Goal: Transaction & Acquisition: Purchase product/service

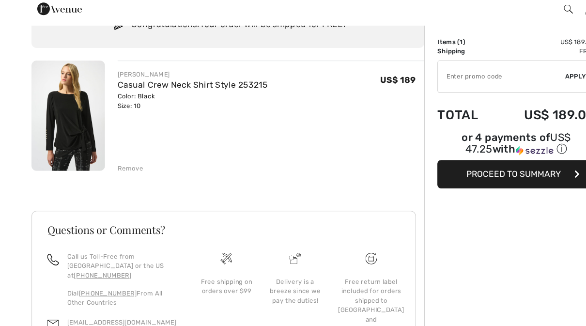
scroll to position [49, 0]
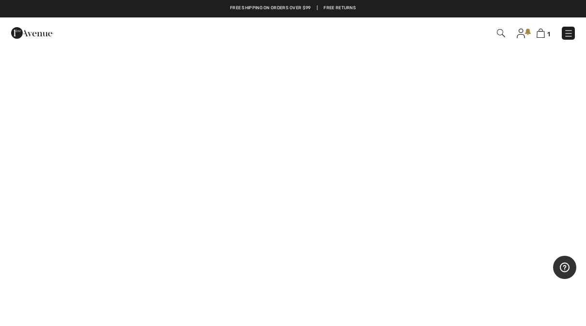
click at [572, 31] on img at bounding box center [569, 34] width 10 height 10
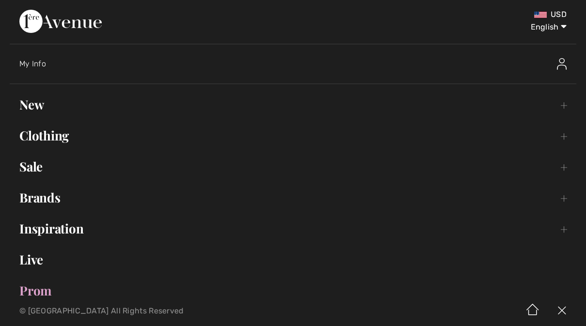
click at [31, 100] on link "New Toggle submenu" at bounding box center [293, 104] width 566 height 21
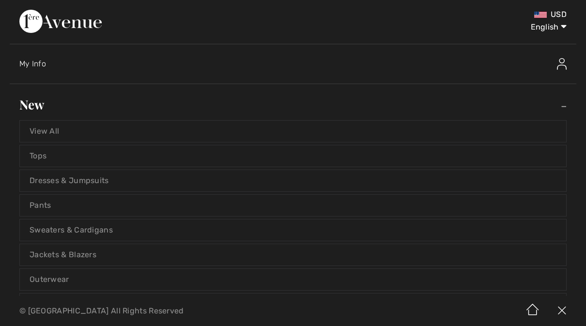
click at [49, 280] on link "Outerwear" at bounding box center [293, 279] width 546 height 21
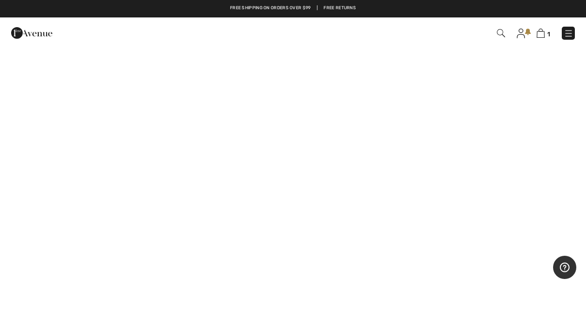
click at [569, 34] on img at bounding box center [569, 34] width 10 height 10
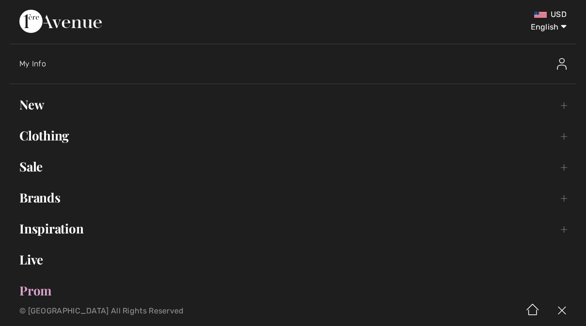
click at [46, 128] on link "Clothing Toggle submenu" at bounding box center [293, 135] width 566 height 21
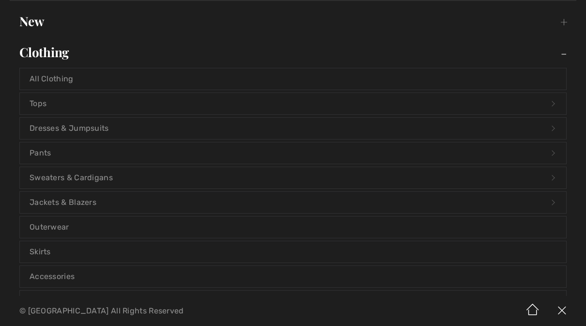
scroll to position [92, 0]
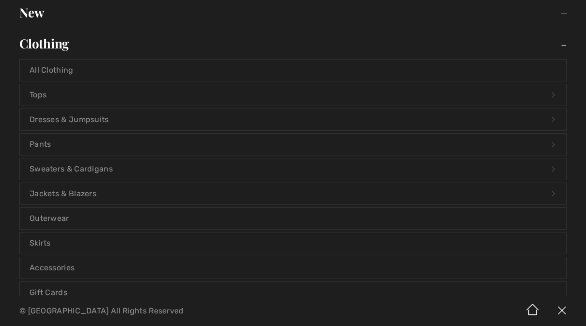
click at [54, 217] on link "Outerwear" at bounding box center [293, 218] width 546 height 21
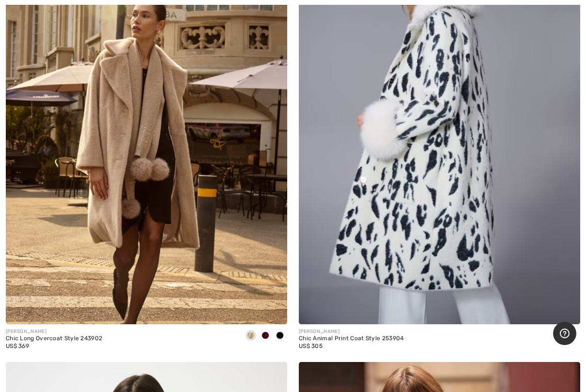
scroll to position [4916, 0]
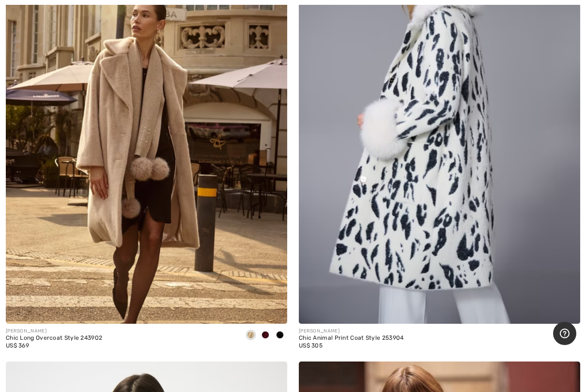
click at [279, 325] on span at bounding box center [280, 335] width 8 height 8
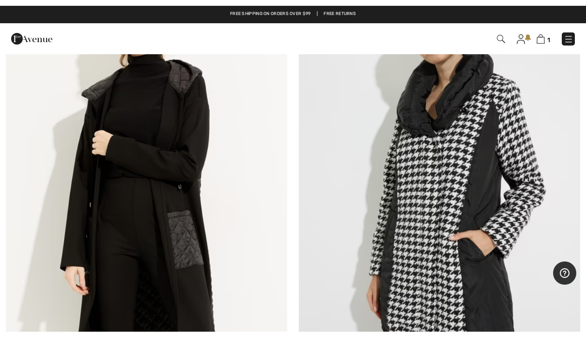
scroll to position [10506, 0]
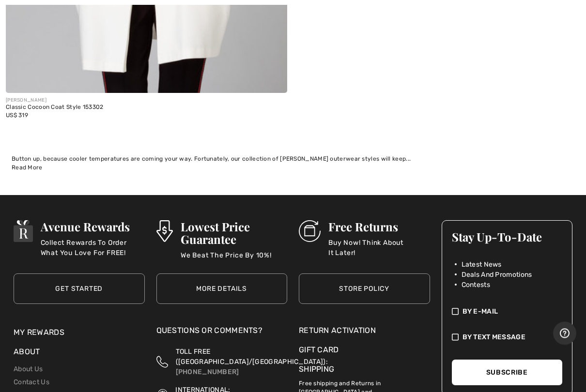
click at [122, 155] on div "Button up, because cooler temperatures are coming your way. Fortunately, our co…" at bounding box center [293, 159] width 563 height 9
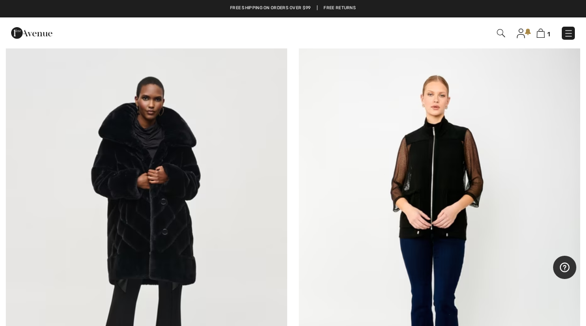
scroll to position [8652, 0]
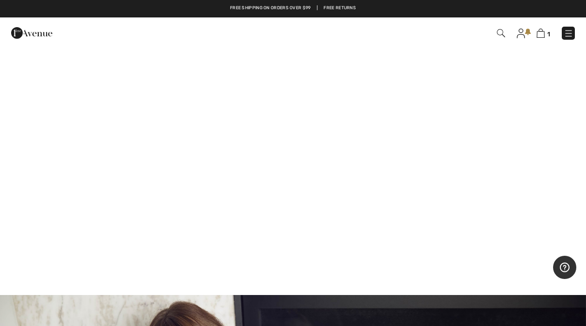
scroll to position [694, 0]
click at [567, 35] on img at bounding box center [569, 34] width 10 height 10
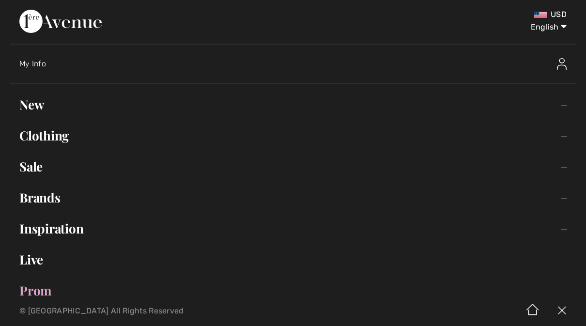
click at [71, 134] on link "Clothing Toggle submenu" at bounding box center [293, 135] width 566 height 21
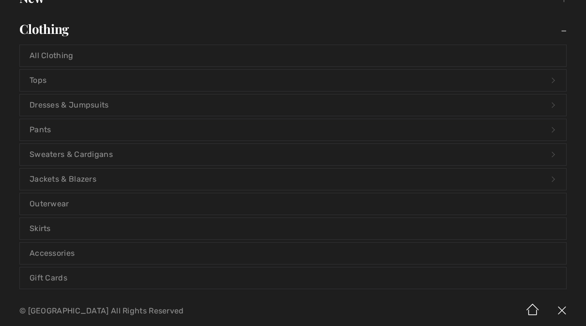
scroll to position [110, 0]
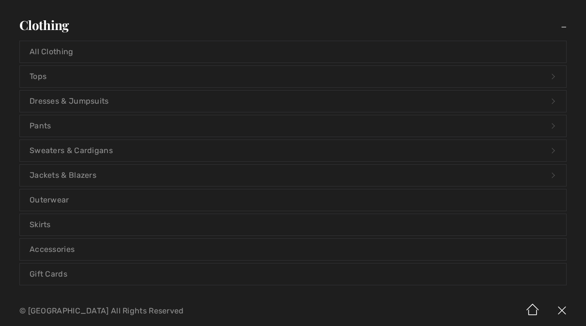
click at [166, 198] on link "Outerwear" at bounding box center [293, 199] width 546 height 21
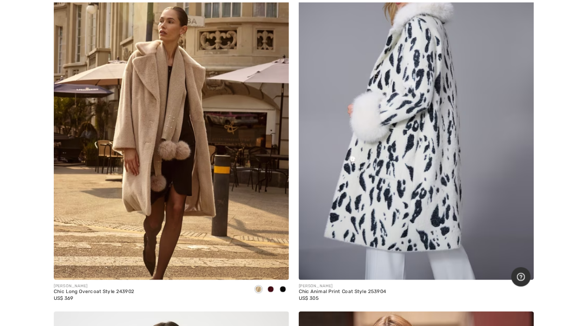
scroll to position [4904, 0]
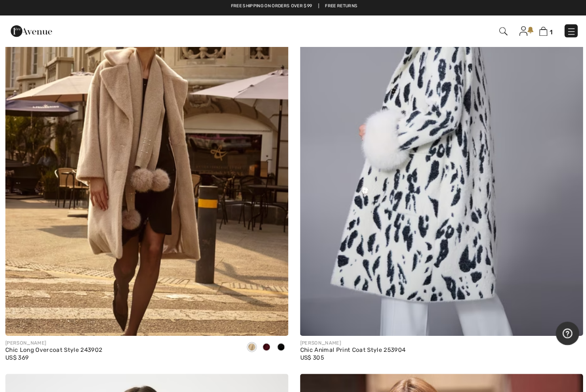
click at [158, 192] on img at bounding box center [146, 125] width 281 height 422
click at [151, 150] on img at bounding box center [146, 125] width 281 height 422
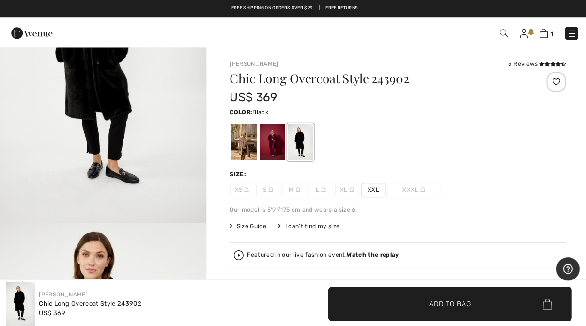
scroll to position [134, 0]
click at [240, 142] on div at bounding box center [241, 141] width 25 height 36
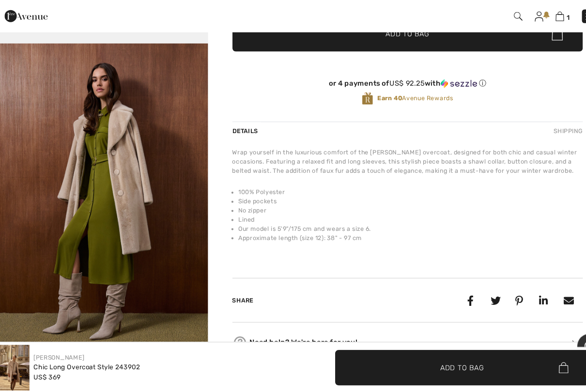
scroll to position [250, 0]
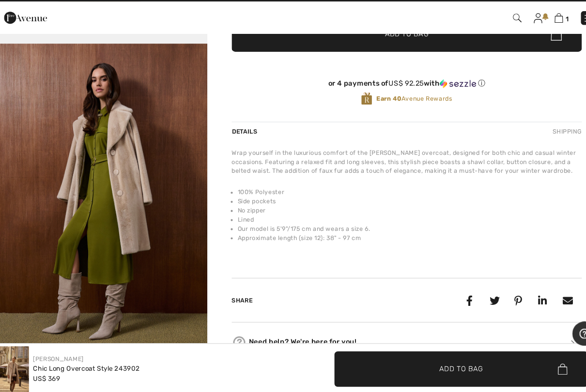
click at [116, 132] on img "6 / 6" at bounding box center [102, 211] width 205 height 307
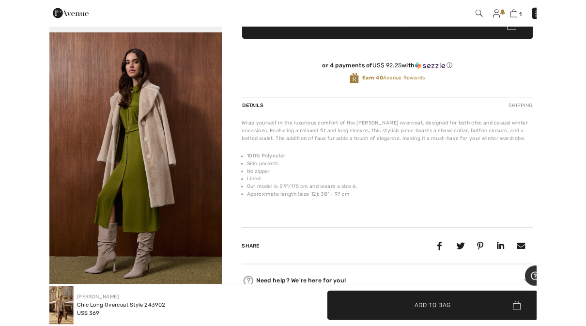
scroll to position [269, 0]
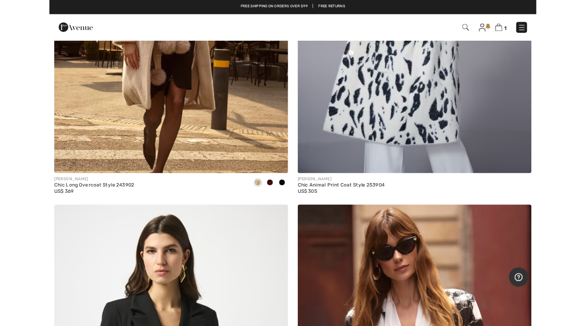
scroll to position [4975, 0]
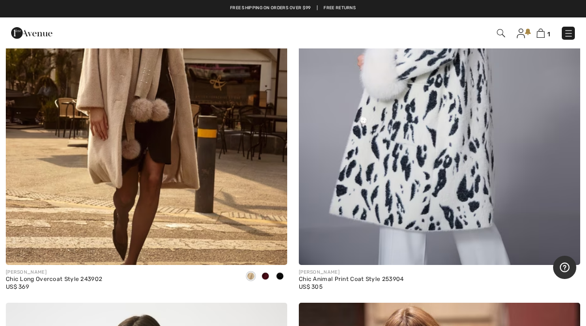
click at [107, 122] on img at bounding box center [146, 54] width 281 height 422
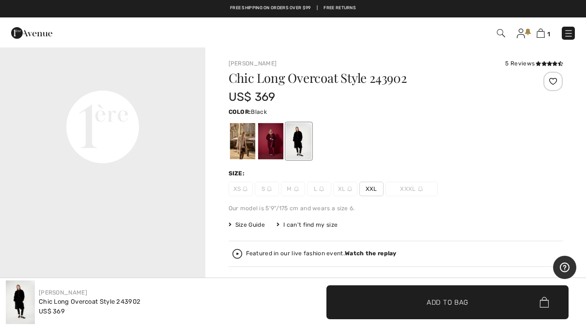
scroll to position [691, 0]
click at [99, 75] on video "Your browser does not support the video tag." at bounding box center [102, 23] width 205 height 103
click at [97, 75] on video "Your browser does not support the video tag." at bounding box center [102, 23] width 205 height 103
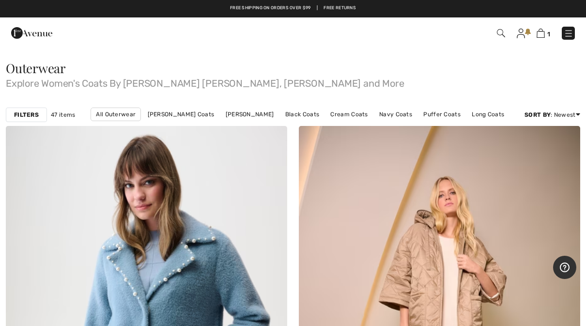
click at [573, 27] on link at bounding box center [568, 33] width 13 height 13
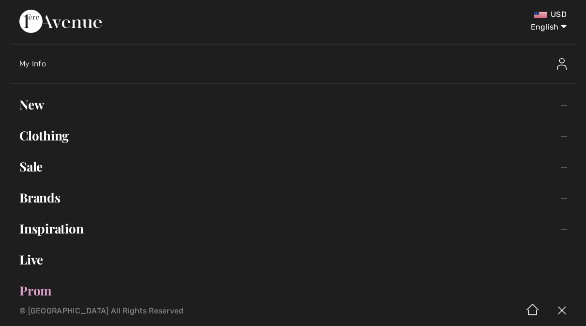
click at [55, 139] on link "Clothing Toggle submenu" at bounding box center [293, 135] width 566 height 21
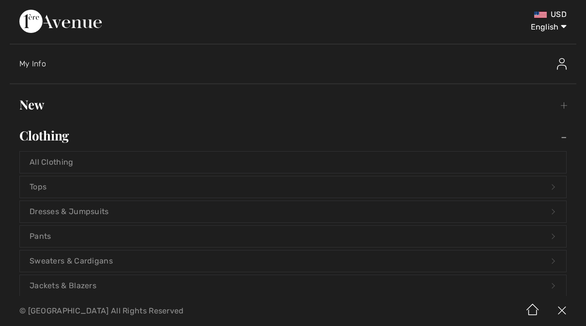
click at [40, 190] on link "Tops Open submenu" at bounding box center [293, 186] width 546 height 21
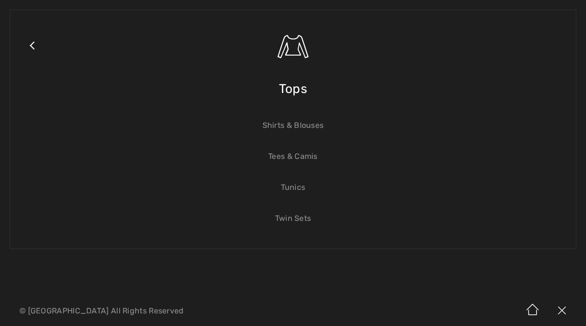
click at [275, 127] on link "Shirts & Blouses" at bounding box center [293, 125] width 546 height 21
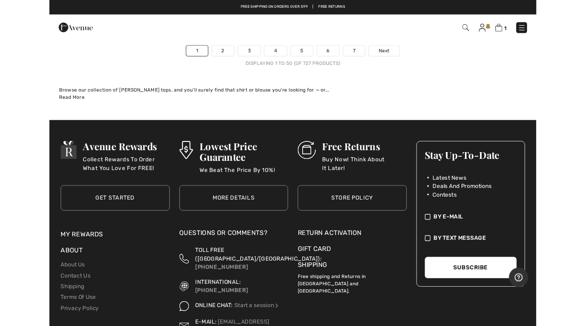
scroll to position [11916, 0]
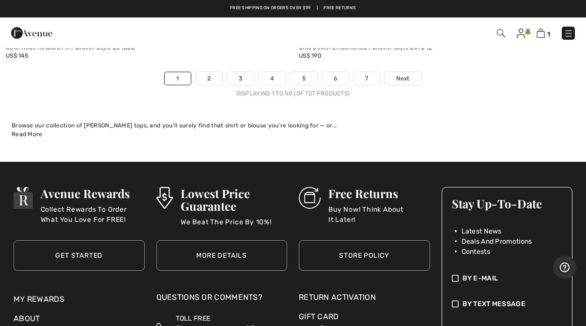
click at [211, 72] on link "2" at bounding box center [209, 78] width 27 height 13
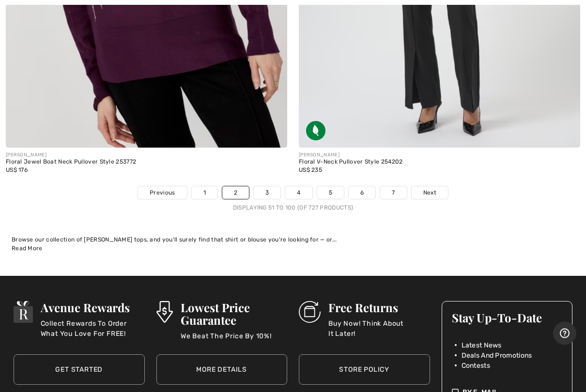
scroll to position [11802, 0]
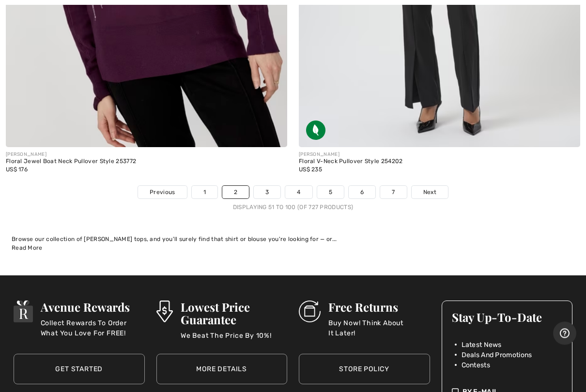
click at [437, 186] on link "Next" at bounding box center [430, 192] width 36 height 13
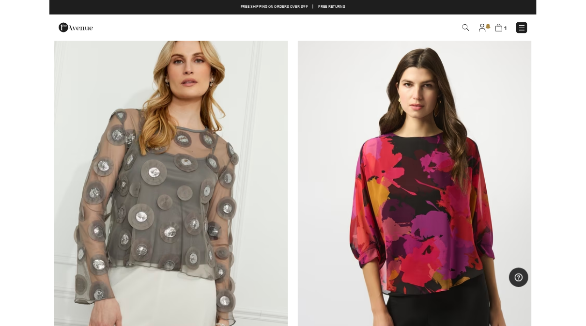
scroll to position [10497, 0]
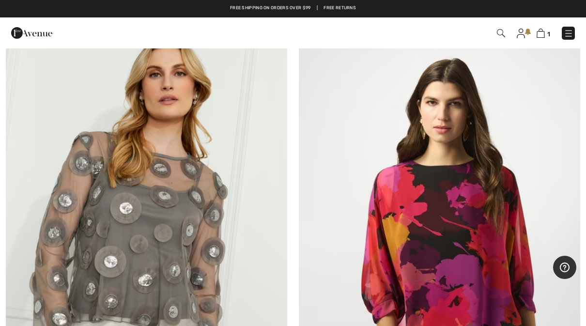
click at [523, 49] on img at bounding box center [439, 230] width 281 height 422
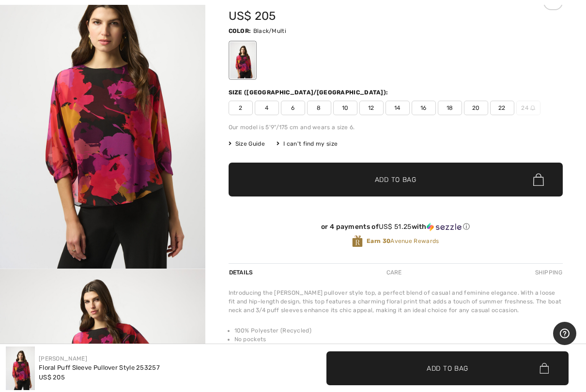
click at [16, 8] on img "1 / 4" at bounding box center [102, 115] width 205 height 307
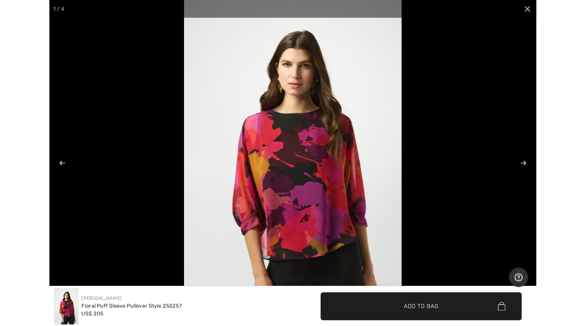
scroll to position [113, 0]
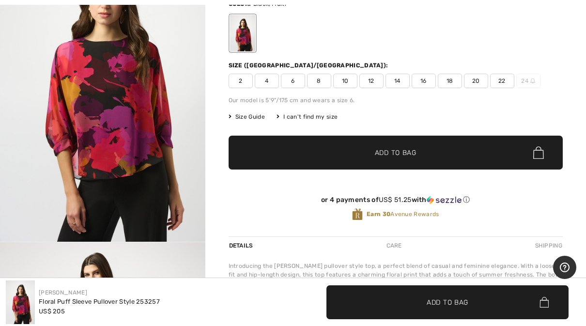
scroll to position [119, 0]
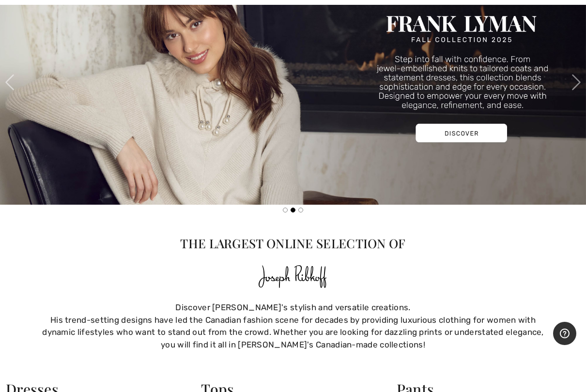
scroll to position [1029, 0]
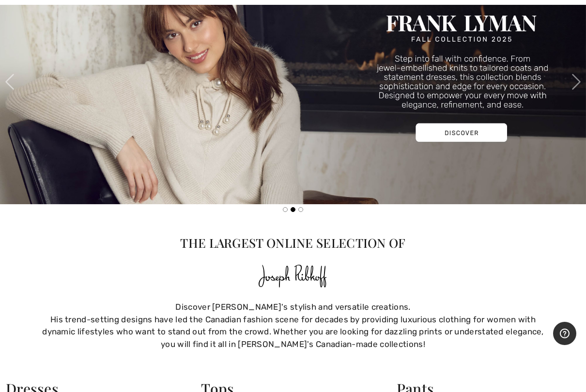
click at [576, 77] on span at bounding box center [575, 81] width 19 height 19
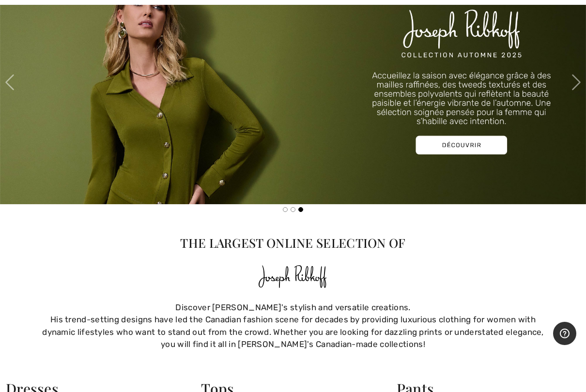
click at [576, 82] on span at bounding box center [575, 82] width 19 height 19
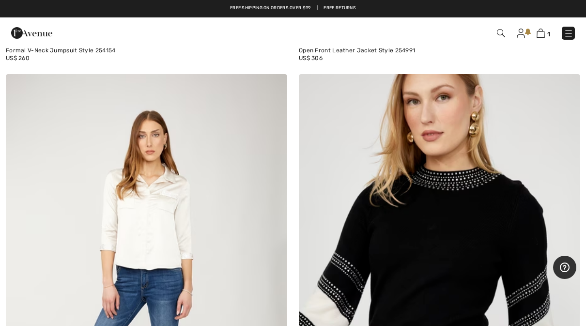
scroll to position [706, 0]
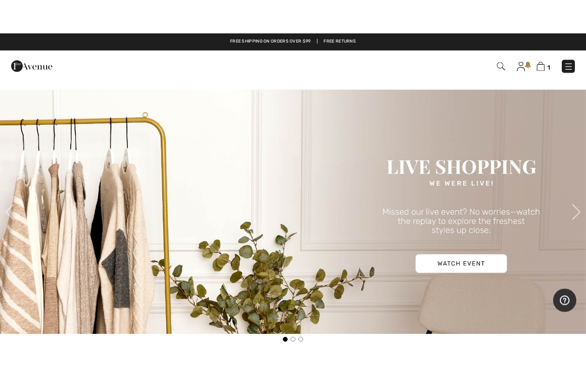
scroll to position [906, 0]
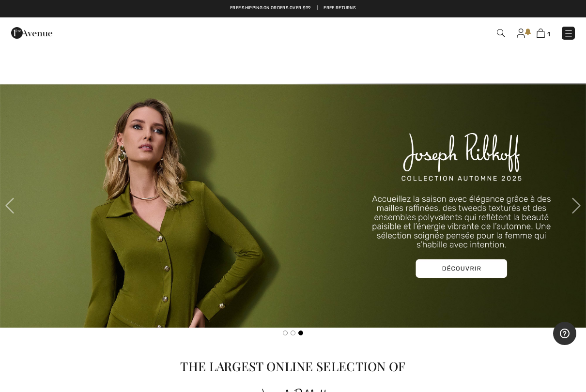
click at [458, 269] on img at bounding box center [293, 205] width 586 height 244
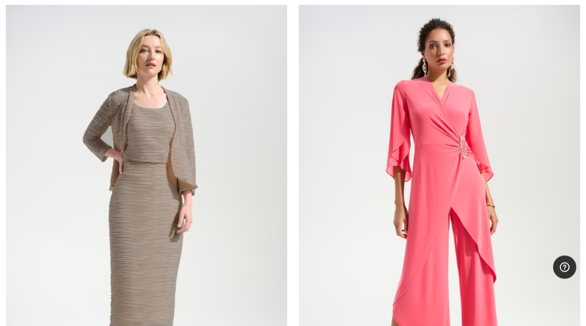
scroll to position [7856, 0]
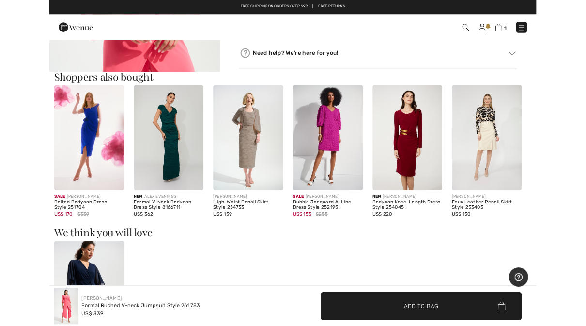
scroll to position [514, 0]
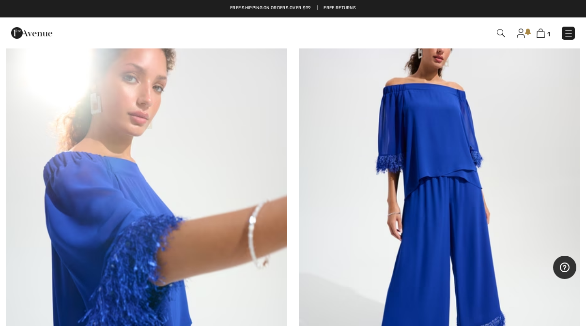
scroll to position [9322, 0]
